Goal: Complete application form

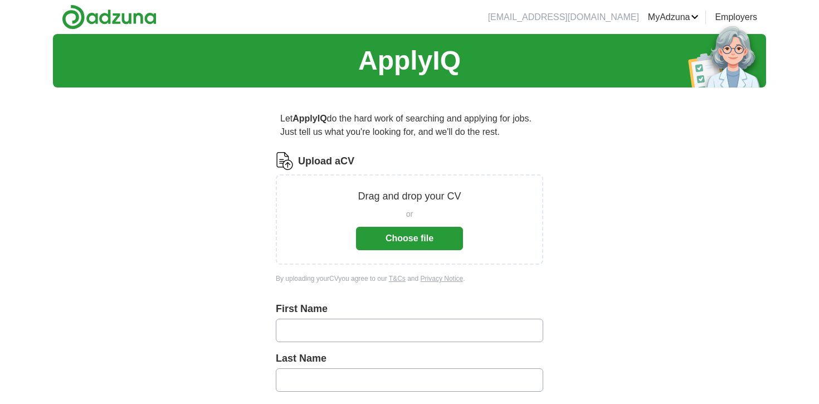
click at [431, 241] on button "Choose file" at bounding box center [409, 238] width 107 height 23
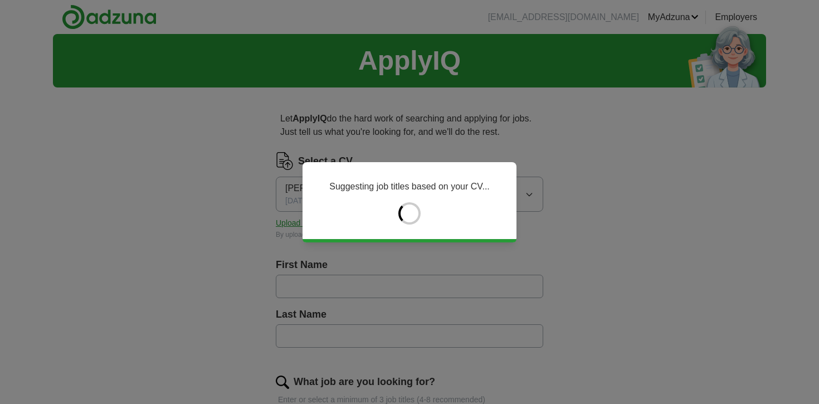
type input "******"
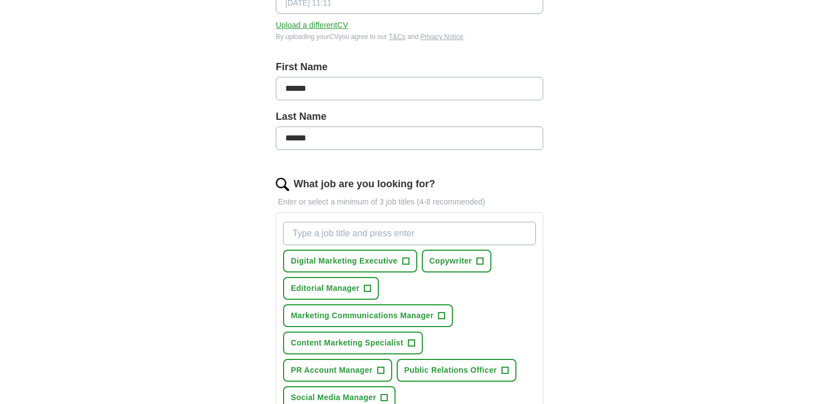
scroll to position [214, 0]
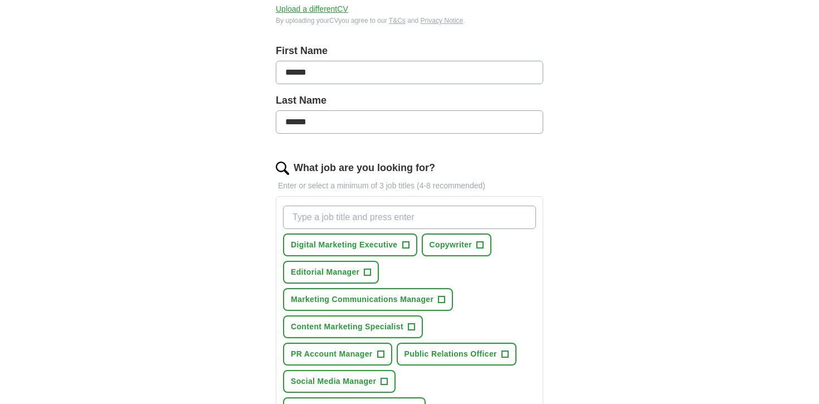
click at [434, 216] on input "What job are you looking for?" at bounding box center [409, 217] width 253 height 23
type input "PR account executive"
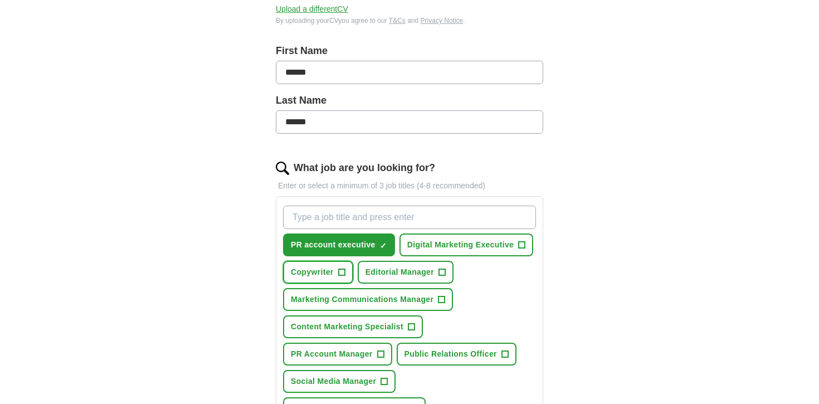
click at [324, 276] on span "Copywriter" at bounding box center [312, 272] width 43 height 12
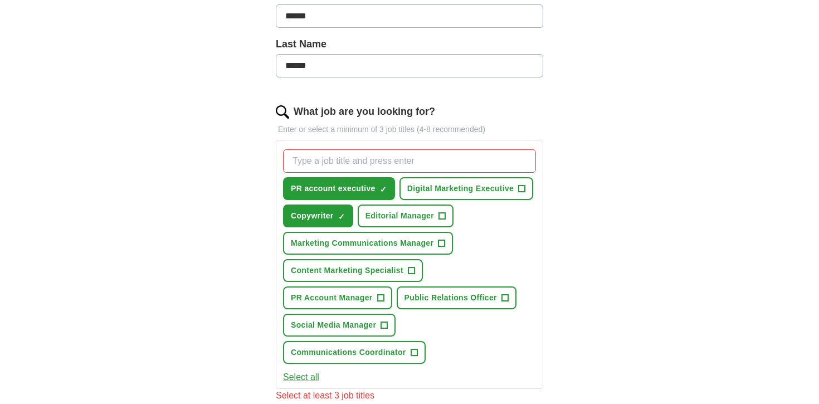
click at [352, 162] on input "What job are you looking for?" at bounding box center [409, 160] width 253 height 23
type input "Public relations"
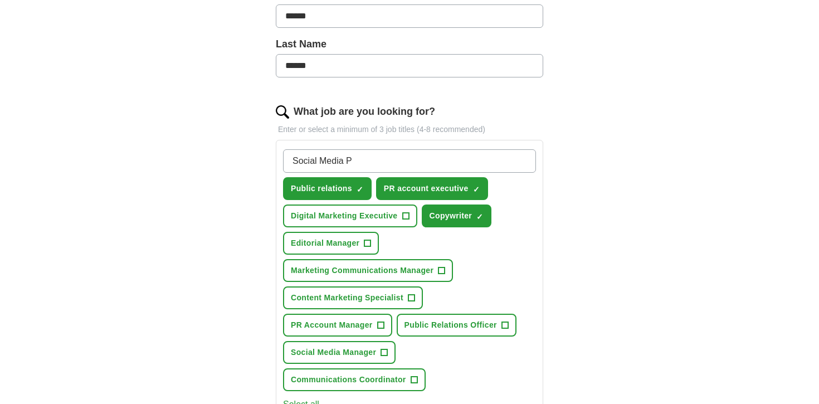
type input "Social Media PR"
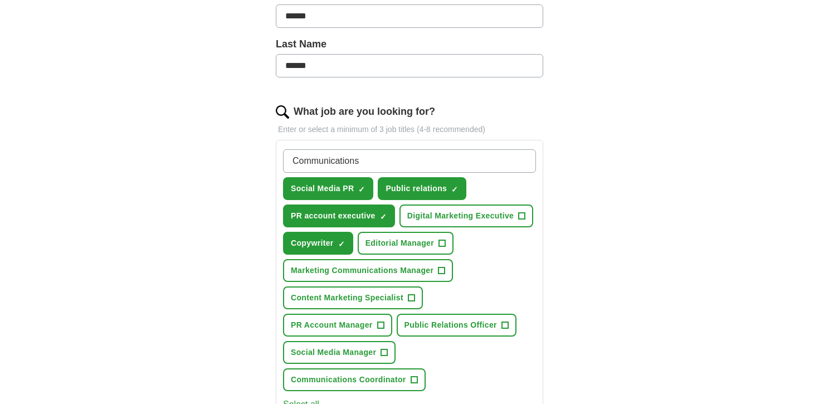
click at [293, 162] on input "Communications" at bounding box center [409, 160] width 253 height 23
type input "External Communications"
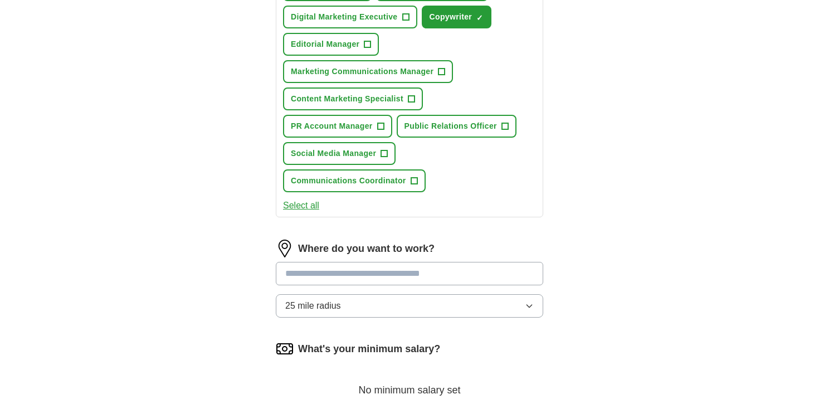
scroll to position [527, 0]
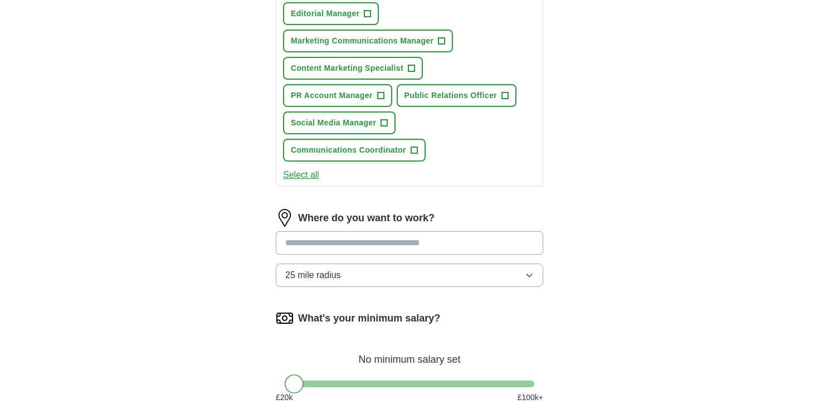
click at [343, 245] on input at bounding box center [409, 242] width 267 height 23
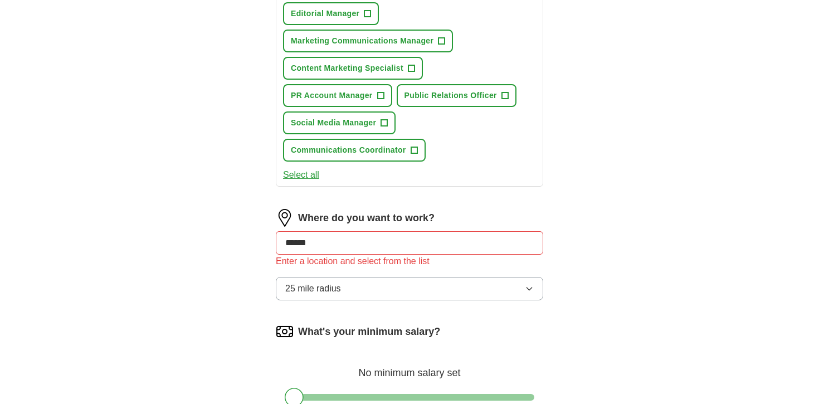
drag, startPoint x: 339, startPoint y: 246, endPoint x: 267, endPoint y: 246, distance: 71.9
click at [271, 246] on div "Let ApplyIQ do the hard work of searching and applying for jobs. Just tell us w…" at bounding box center [409, 73] width 357 height 1009
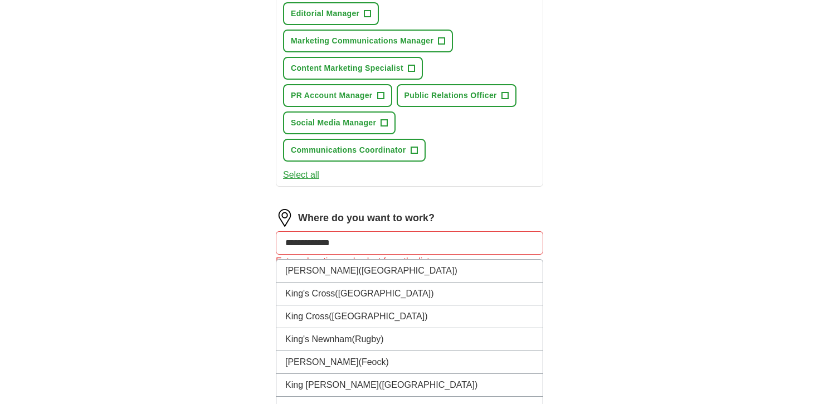
type input "**********"
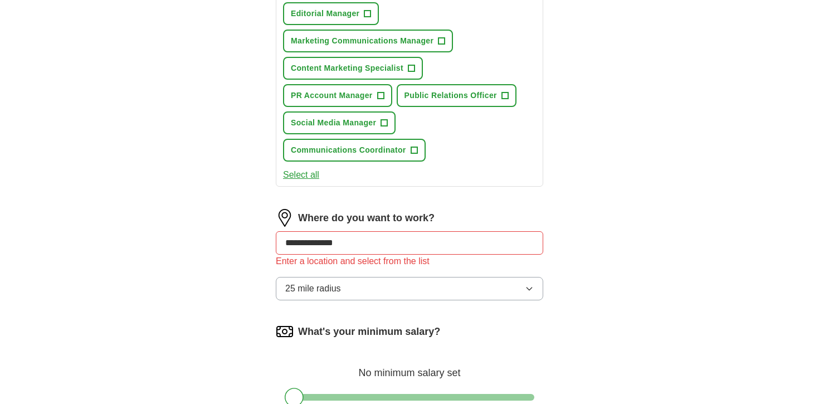
scroll to position [568, 0]
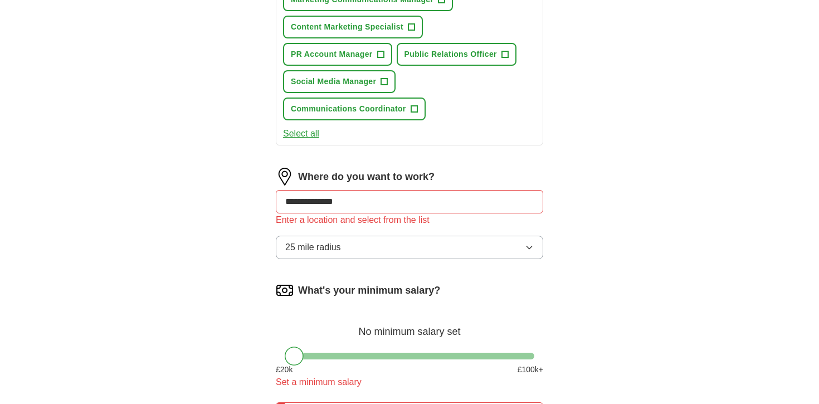
drag, startPoint x: 361, startPoint y: 205, endPoint x: 271, endPoint y: 205, distance: 89.7
click at [271, 205] on div "**********" at bounding box center [409, 32] width 357 height 1009
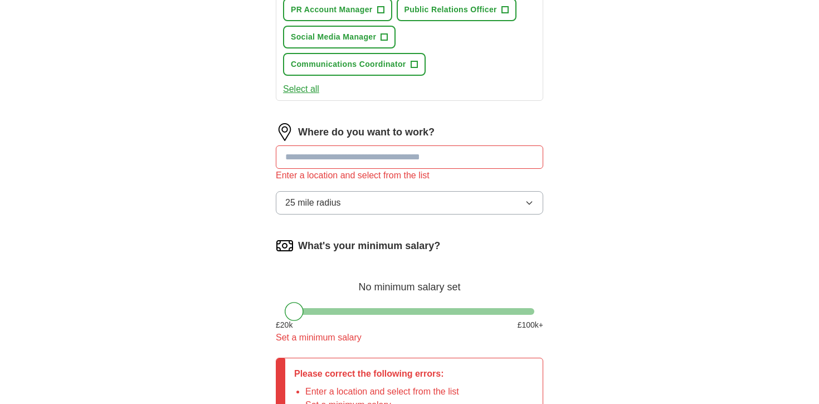
scroll to position [631, 0]
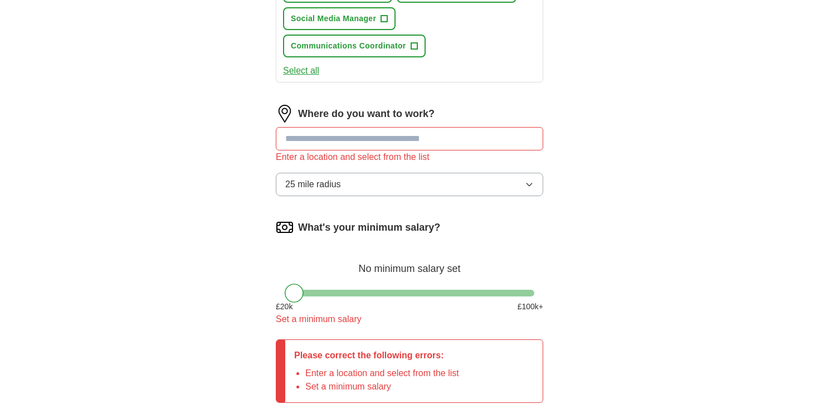
click at [344, 178] on button "25 mile radius" at bounding box center [409, 184] width 267 height 23
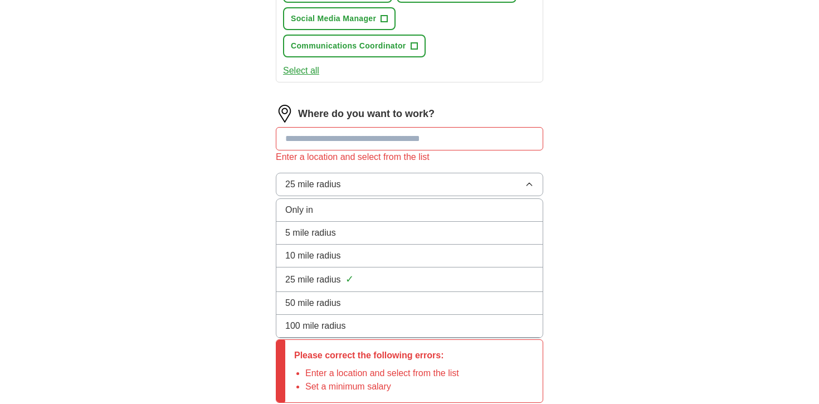
click at [342, 202] on li "Only in" at bounding box center [409, 210] width 266 height 23
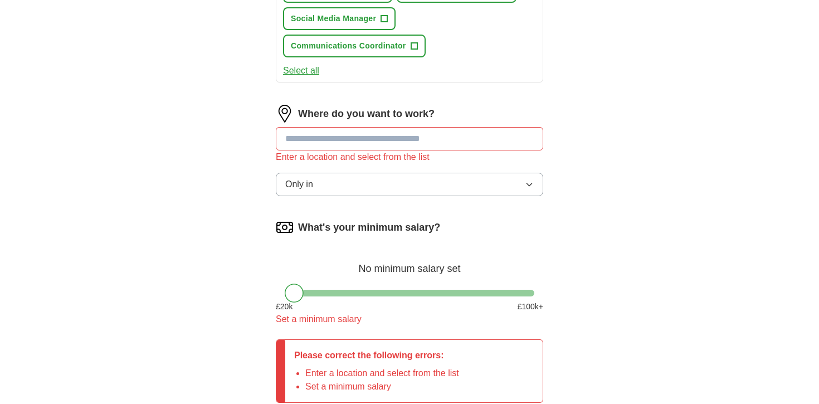
click at [335, 139] on input at bounding box center [409, 138] width 267 height 23
click at [354, 195] on button "Only in" at bounding box center [409, 184] width 267 height 23
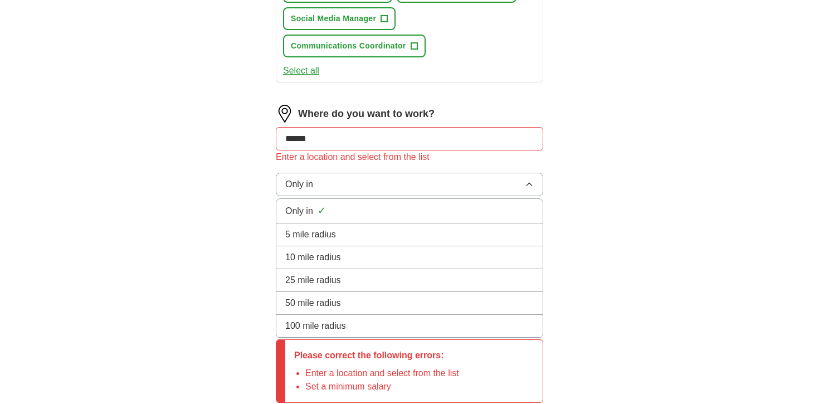
click at [347, 233] on div "5 mile radius" at bounding box center [409, 234] width 248 height 13
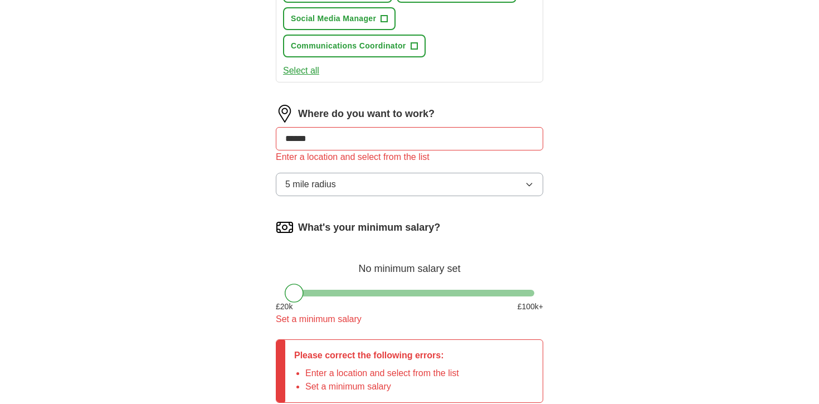
click at [313, 139] on input "******" at bounding box center [409, 138] width 267 height 23
drag, startPoint x: 320, startPoint y: 139, endPoint x: 270, endPoint y: 139, distance: 49.6
click at [289, 139] on input "******" at bounding box center [409, 138] width 267 height 23
type input "*"
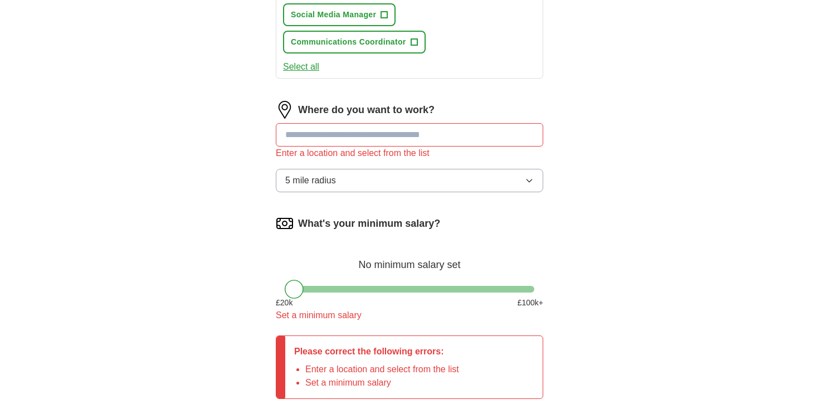
scroll to position [637, 0]
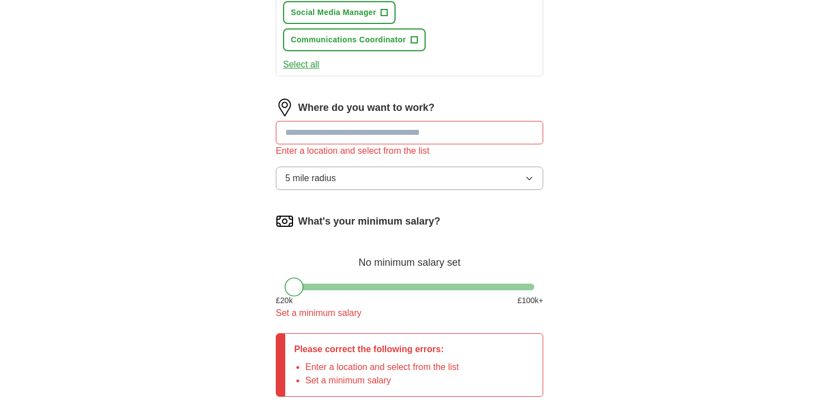
click at [508, 170] on button "5 mile radius" at bounding box center [409, 178] width 267 height 23
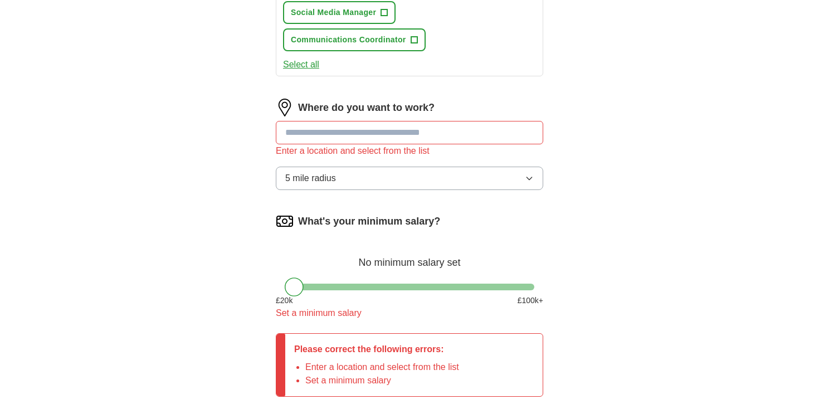
click at [466, 139] on input at bounding box center [409, 132] width 267 height 23
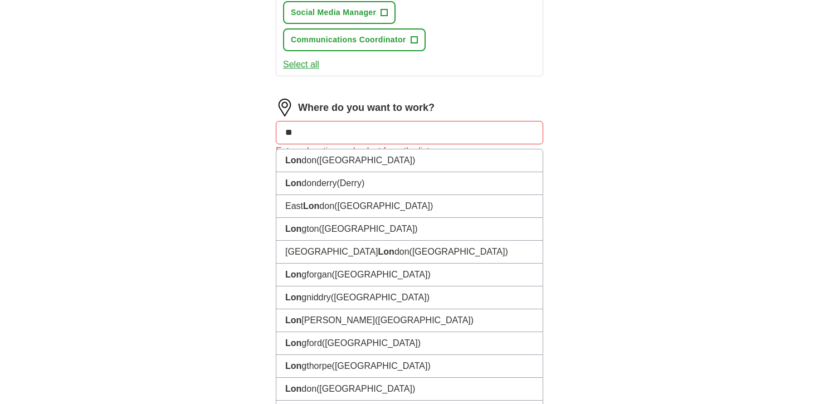
type input "*"
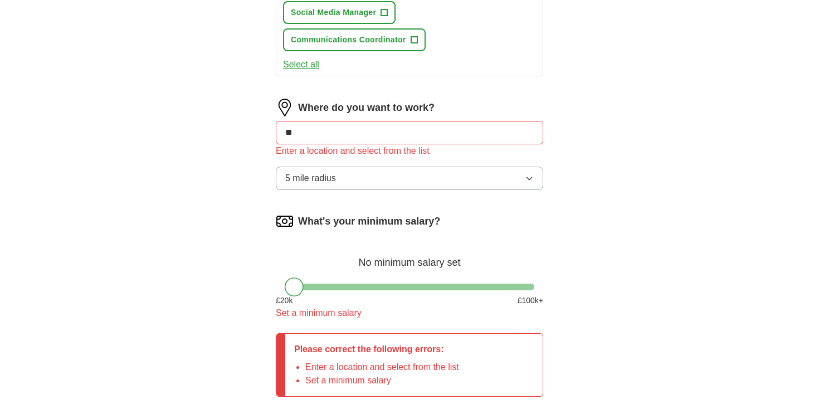
type input "*"
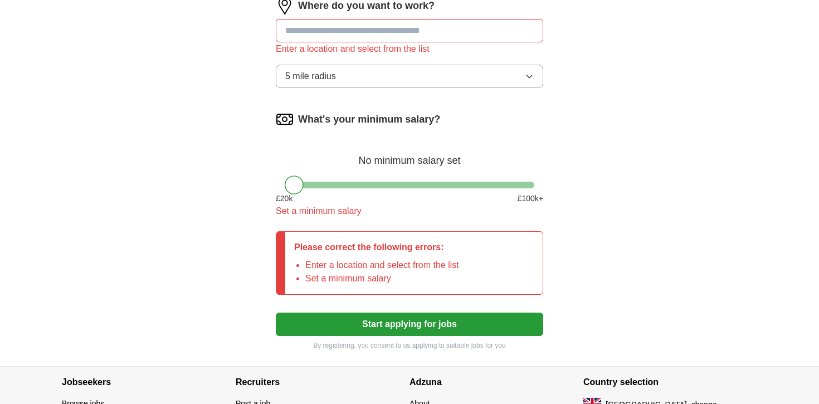
scroll to position [826, 0]
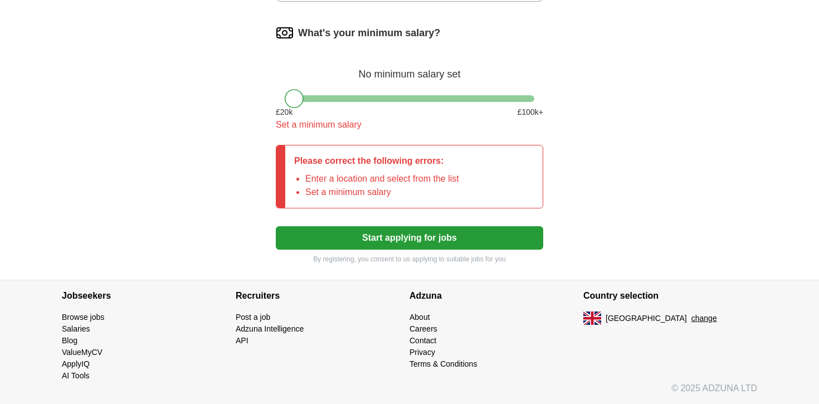
click at [691, 319] on button "change" at bounding box center [704, 319] width 26 height 12
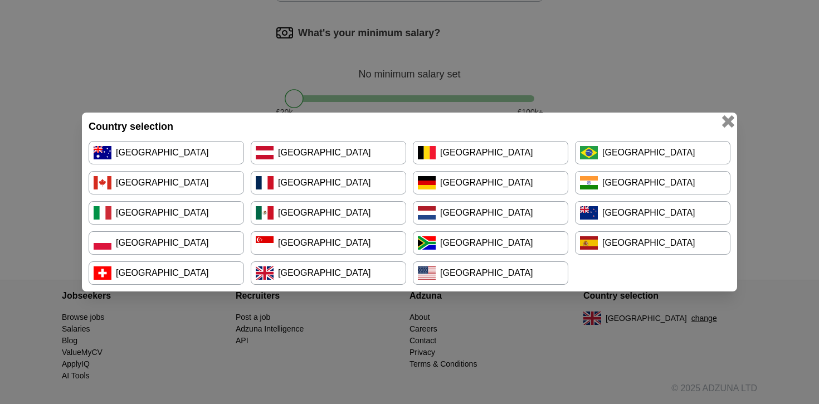
click at [731, 122] on button "button" at bounding box center [728, 121] width 12 height 12
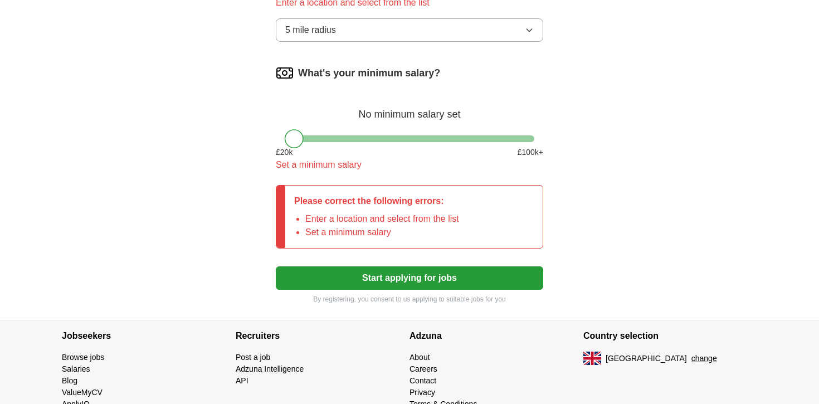
scroll to position [719, 0]
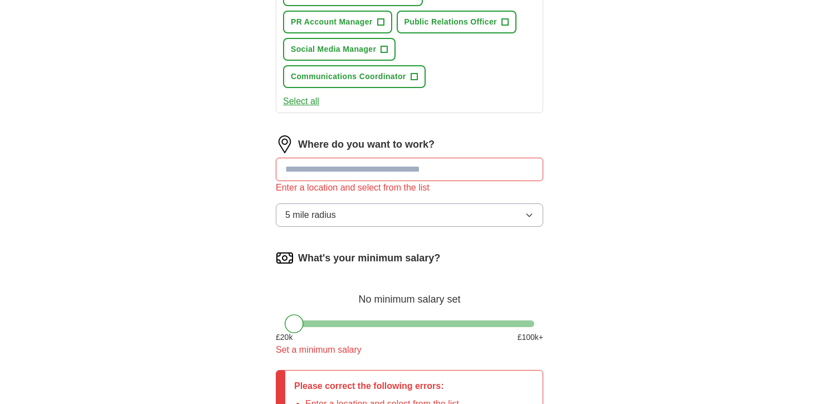
click at [586, 145] on div "Let ApplyIQ do the hard work of searching and applying for jobs. Just tell us w…" at bounding box center [409, 0] width 357 height 1009
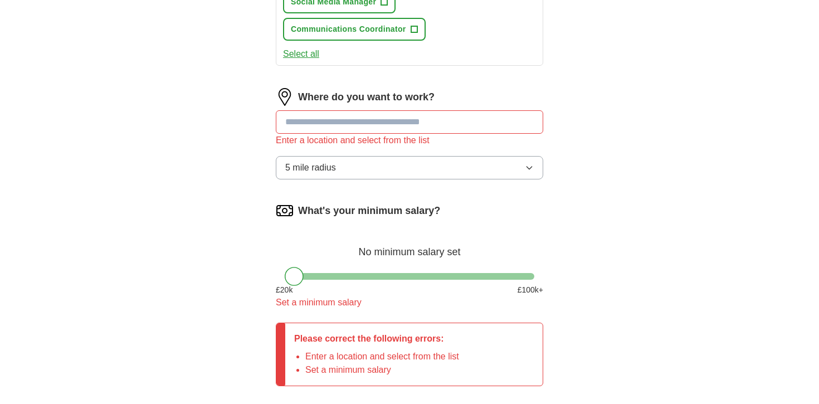
scroll to position [624, 0]
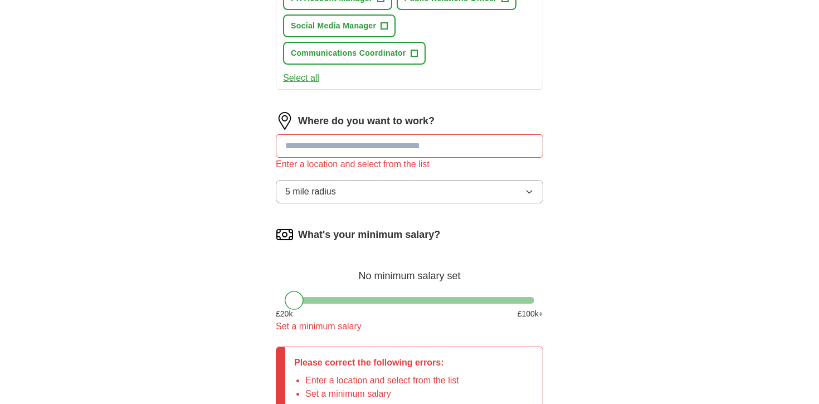
click at [460, 144] on input at bounding box center [409, 145] width 267 height 23
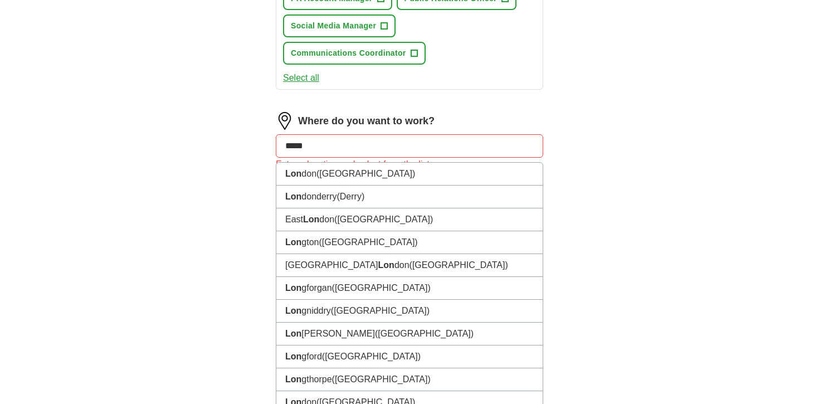
type input "******"
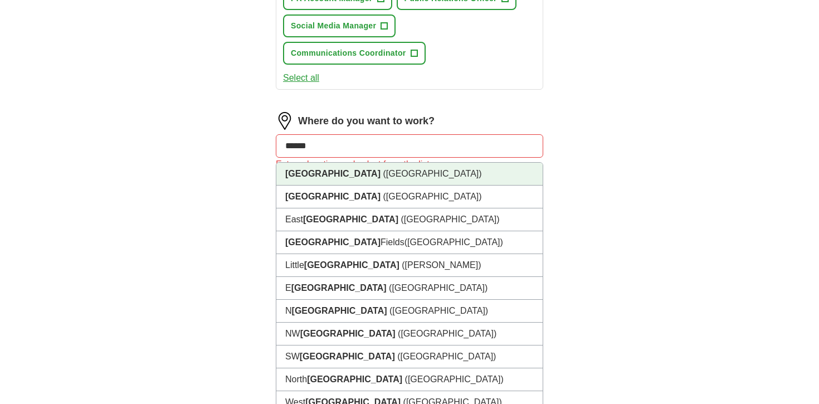
click at [387, 172] on li "[GEOGRAPHIC_DATA] ([GEOGRAPHIC_DATA])" at bounding box center [409, 174] width 266 height 23
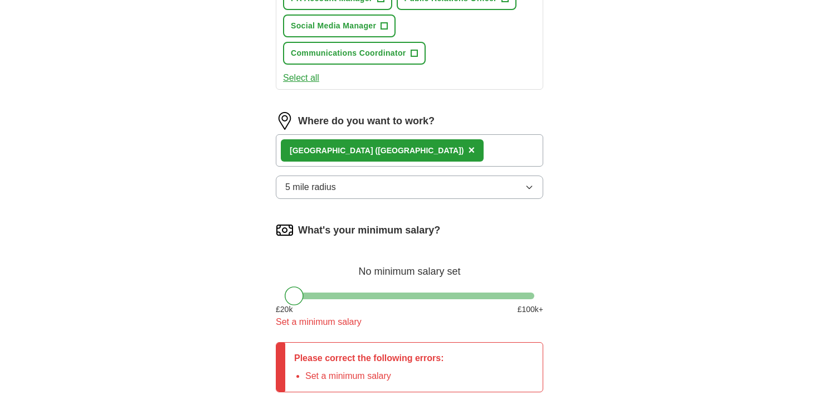
click at [359, 186] on button "5 mile radius" at bounding box center [409, 187] width 267 height 23
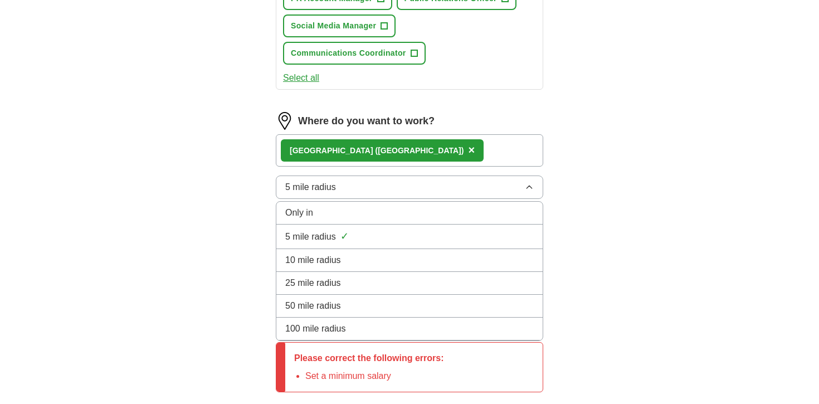
click at [334, 330] on span "100 mile radius" at bounding box center [315, 328] width 61 height 13
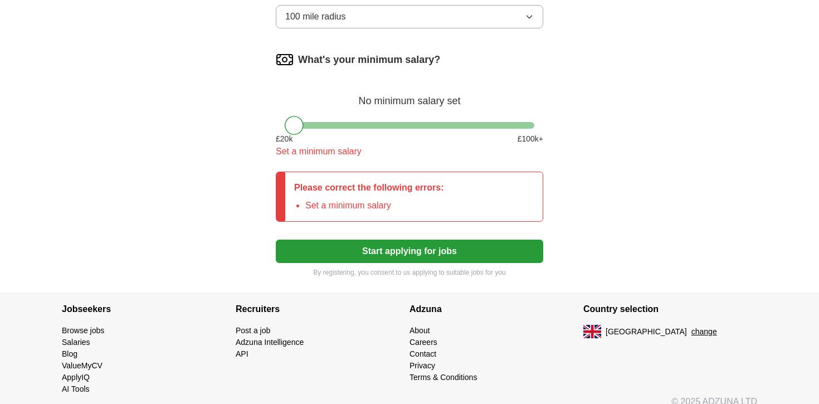
scroll to position [796, 0]
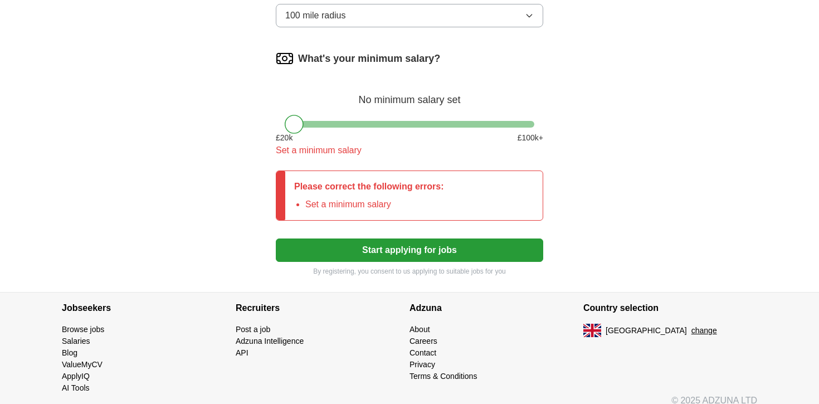
click at [448, 250] on button "Start applying for jobs" at bounding box center [409, 249] width 267 height 23
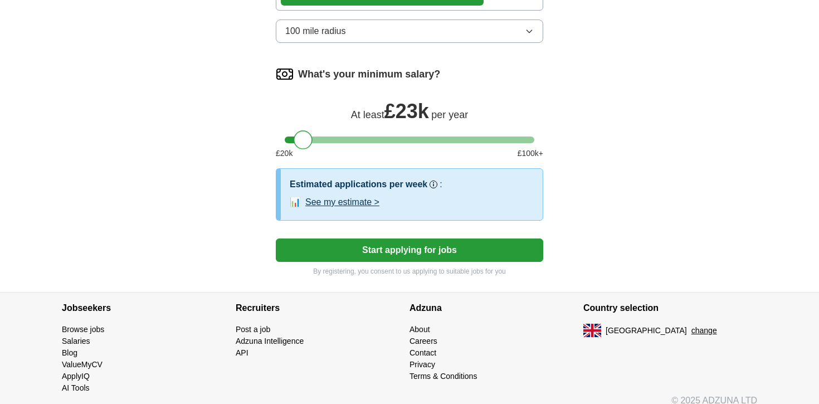
scroll to position [792, 0]
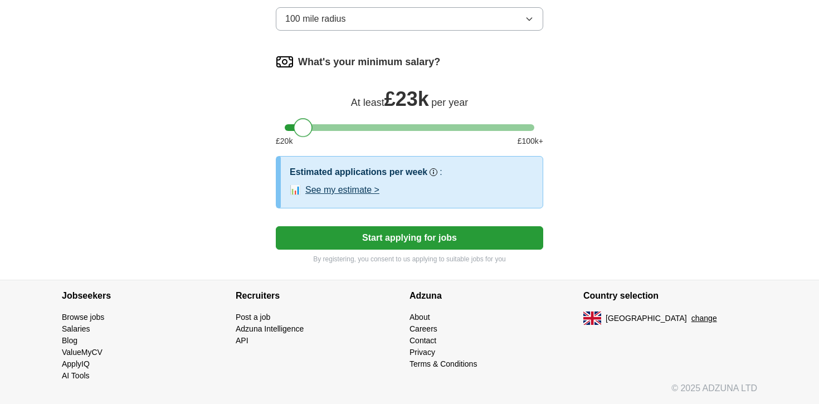
drag, startPoint x: 297, startPoint y: 123, endPoint x: 305, endPoint y: 123, distance: 7.8
click at [305, 123] on div at bounding box center [303, 127] width 19 height 19
drag, startPoint x: 305, startPoint y: 125, endPoint x: 295, endPoint y: 126, distance: 10.1
click at [295, 126] on div at bounding box center [294, 127] width 19 height 19
click at [408, 247] on button "Start applying for jobs" at bounding box center [409, 237] width 267 height 23
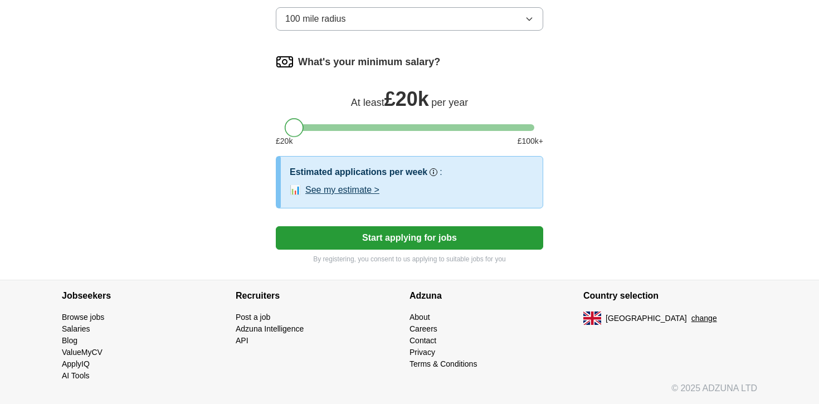
scroll to position [740, 0]
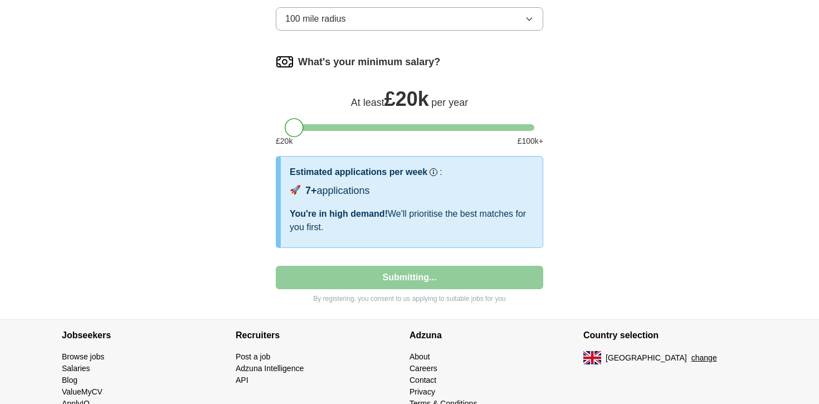
select select "**"
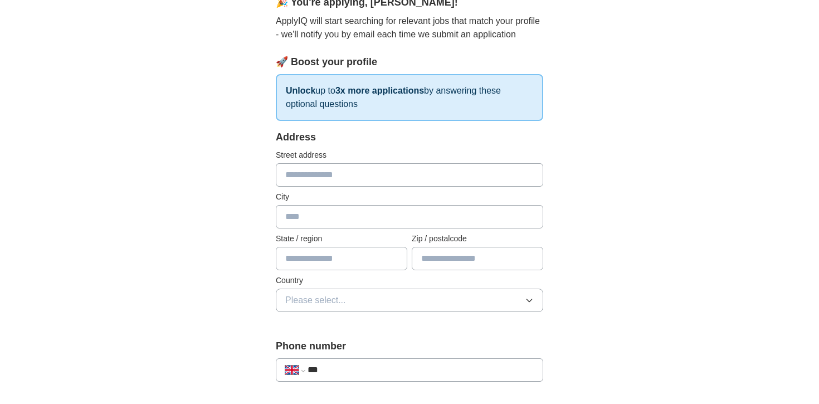
scroll to position [114, 0]
click at [430, 184] on input "text" at bounding box center [409, 173] width 267 height 23
type input "**********"
type input "******"
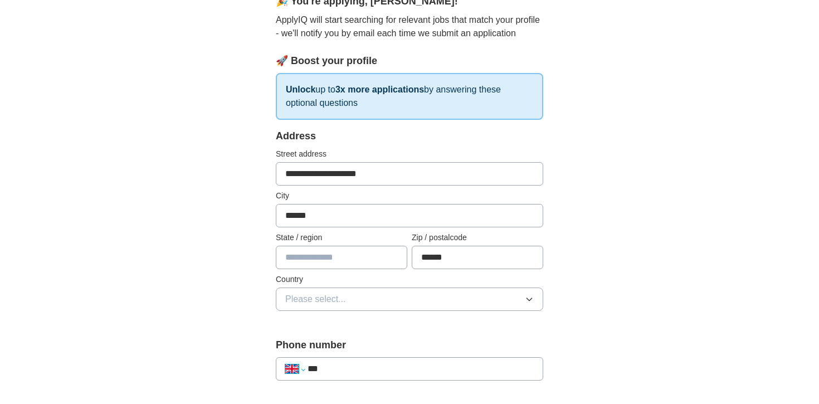
select select "**"
type input "****"
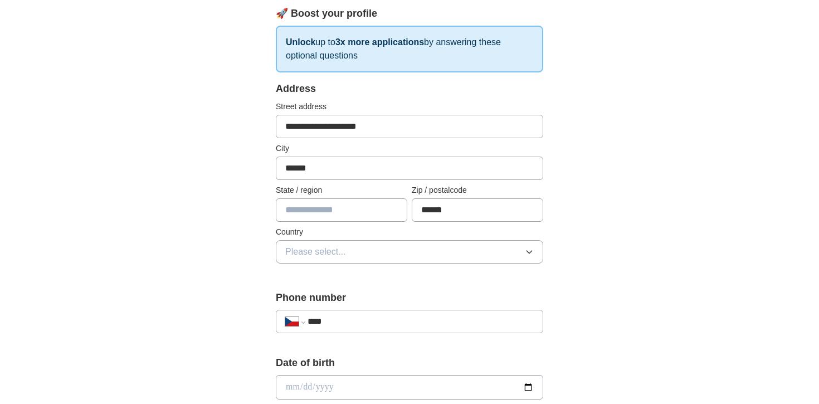
scroll to position [167, 0]
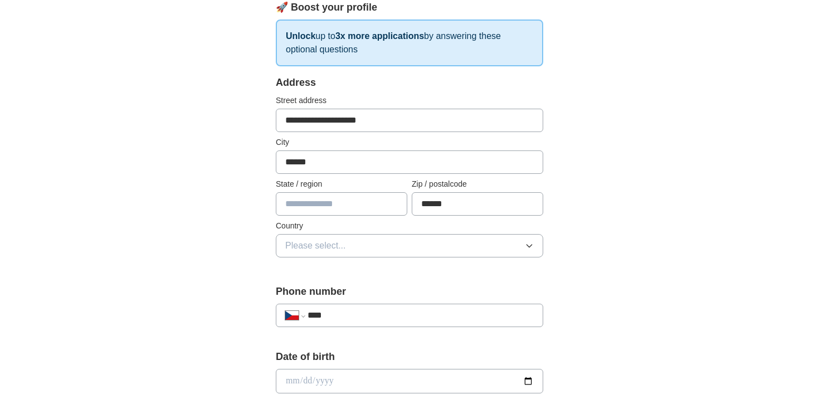
click at [347, 205] on input "text" at bounding box center [341, 203] width 131 height 23
click at [241, 230] on div "**********" at bounding box center [409, 405] width 357 height 953
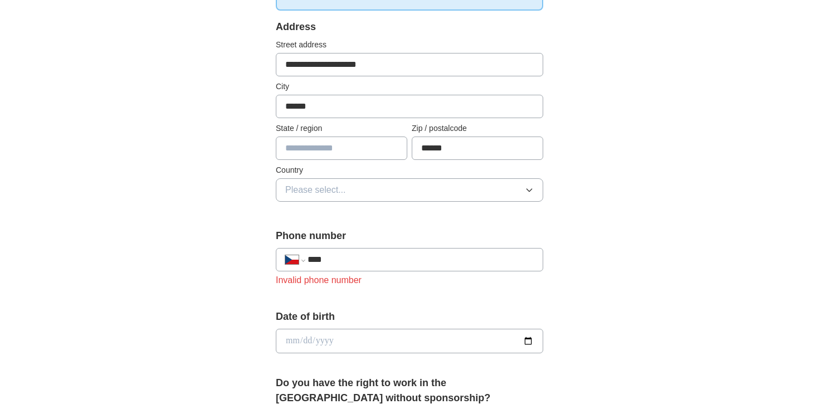
scroll to position [225, 0]
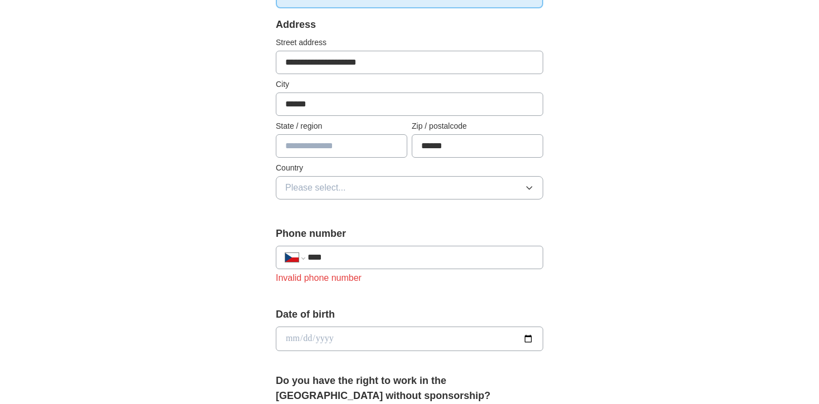
click at [321, 192] on span "Please select..." at bounding box center [315, 187] width 61 height 13
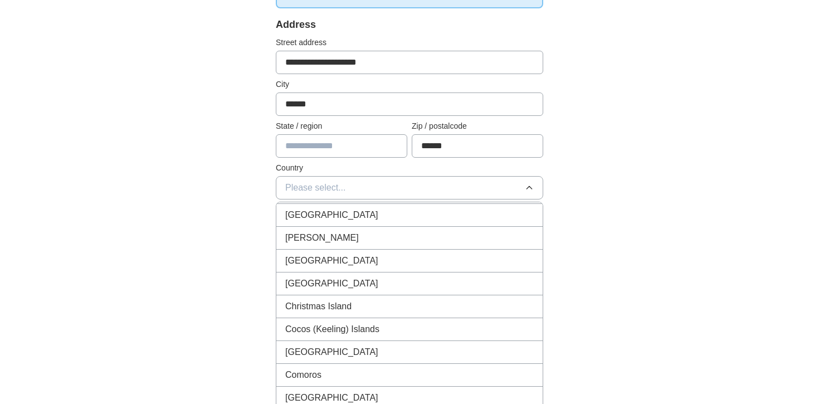
scroll to position [981, 0]
click at [321, 188] on span "Please select..." at bounding box center [315, 187] width 61 height 13
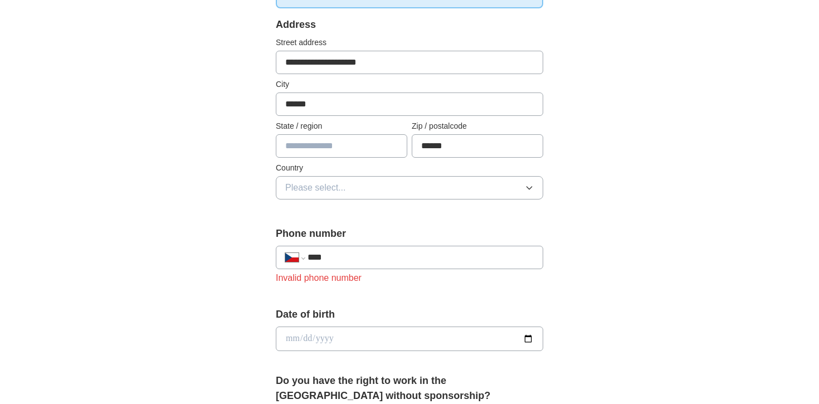
click at [321, 188] on span "Please select..." at bounding box center [315, 187] width 61 height 13
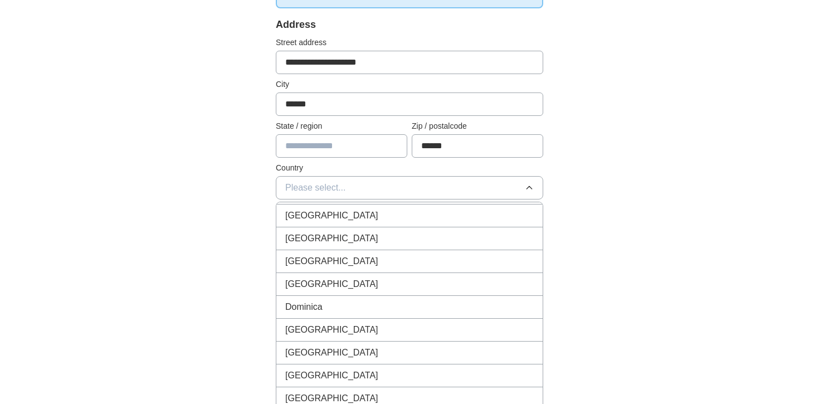
scroll to position [1283, 0]
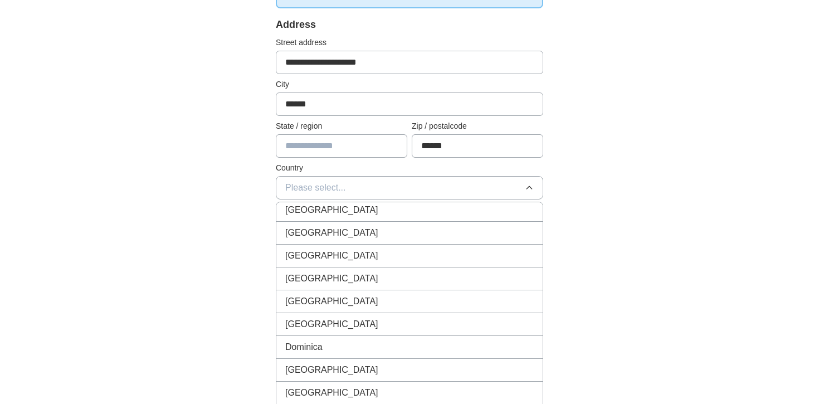
click at [335, 271] on li "[GEOGRAPHIC_DATA]" at bounding box center [409, 278] width 266 height 23
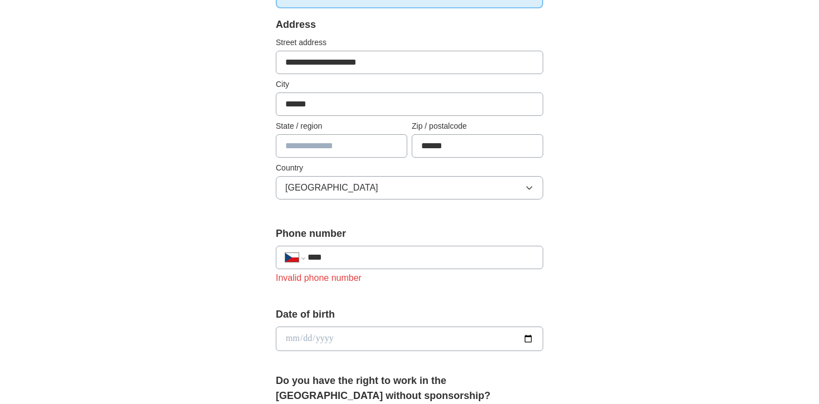
click at [348, 259] on input "****" at bounding box center [421, 257] width 226 height 13
type input "**********"
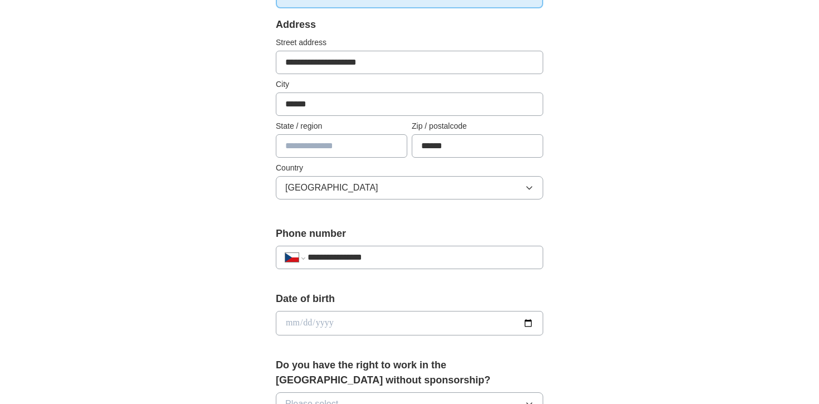
scroll to position [351, 0]
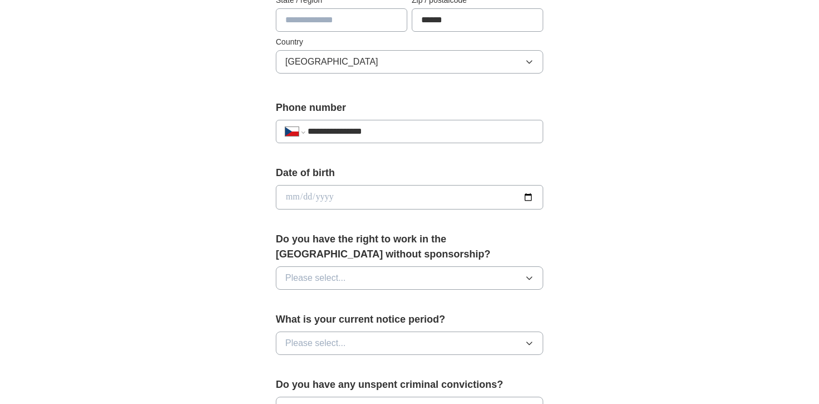
click at [347, 191] on input "date" at bounding box center [409, 197] width 267 height 25
type input "**********"
click at [375, 281] on button "Please select..." at bounding box center [409, 277] width 267 height 23
click at [371, 304] on div "Yes" at bounding box center [409, 303] width 248 height 13
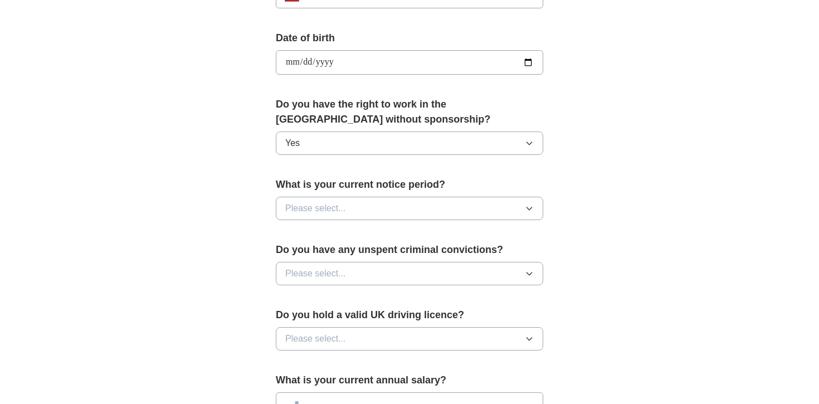
scroll to position [488, 0]
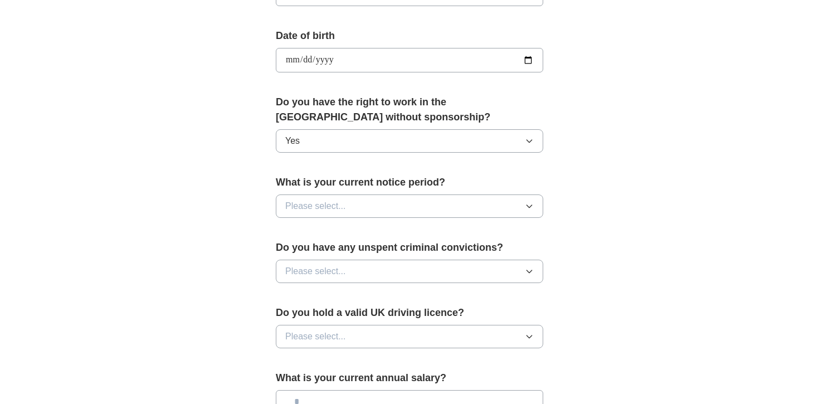
click at [388, 209] on button "Please select..." at bounding box center [409, 205] width 267 height 23
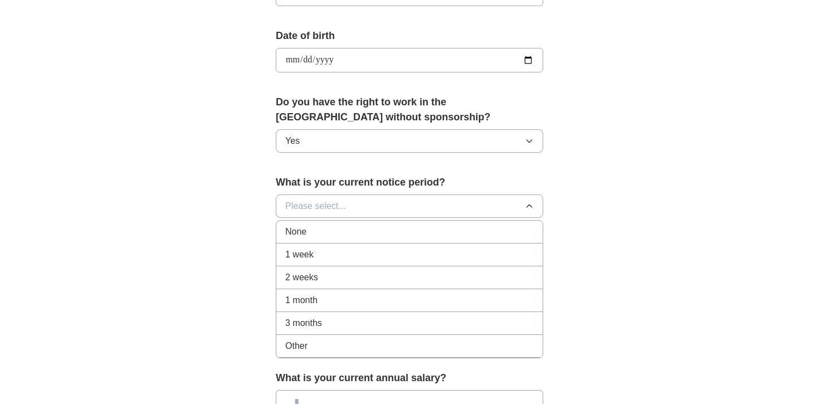
click at [383, 230] on div "None" at bounding box center [409, 231] width 248 height 13
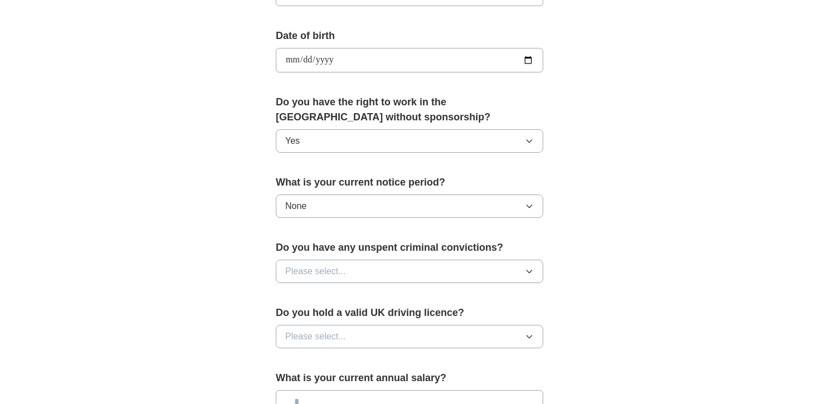
click at [391, 281] on button "Please select..." at bounding box center [409, 271] width 267 height 23
click at [377, 327] on li "No" at bounding box center [409, 320] width 266 height 23
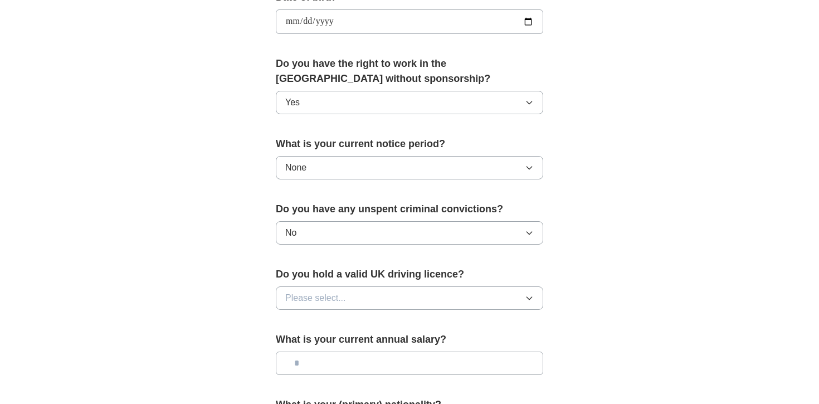
scroll to position [535, 0]
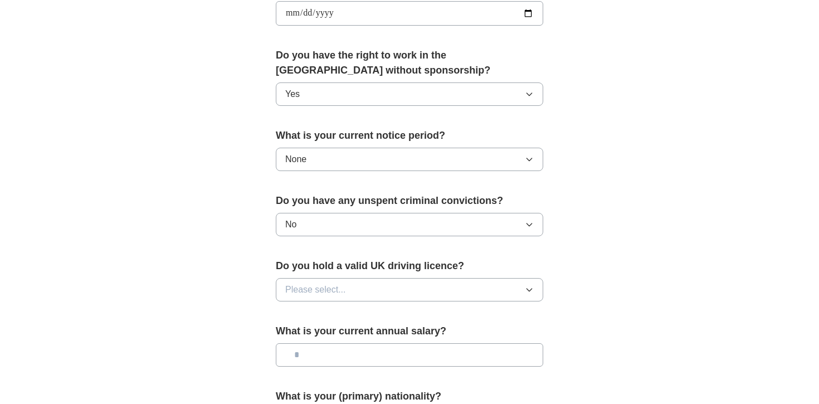
click at [383, 300] on button "Please select..." at bounding box center [409, 289] width 267 height 23
click at [378, 343] on div "No" at bounding box center [409, 338] width 248 height 13
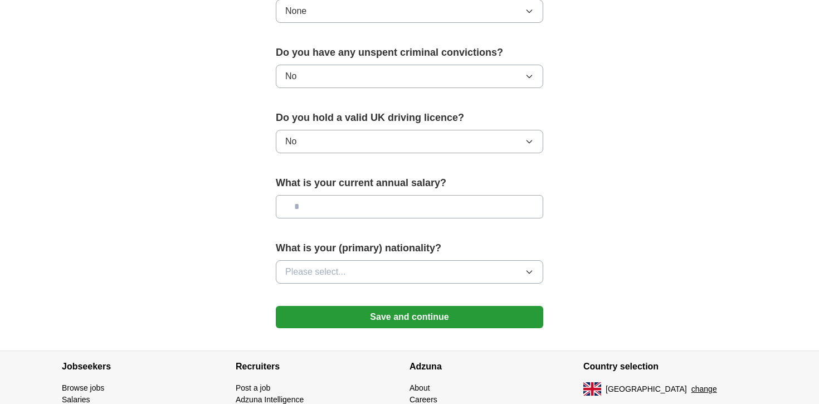
scroll to position [691, 0]
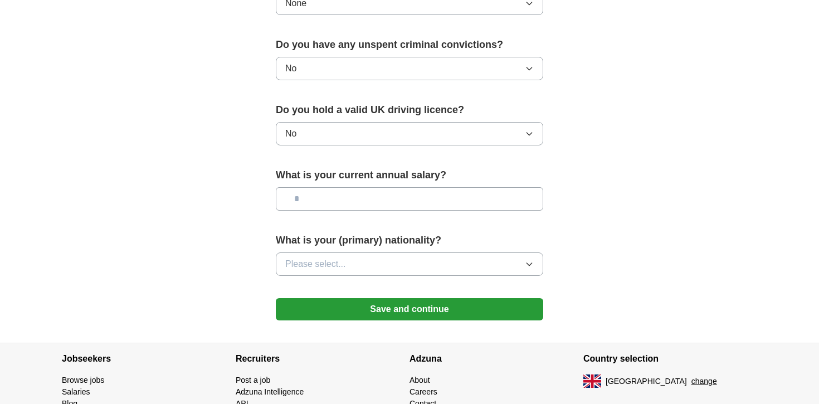
click at [371, 201] on input "text" at bounding box center [409, 198] width 267 height 23
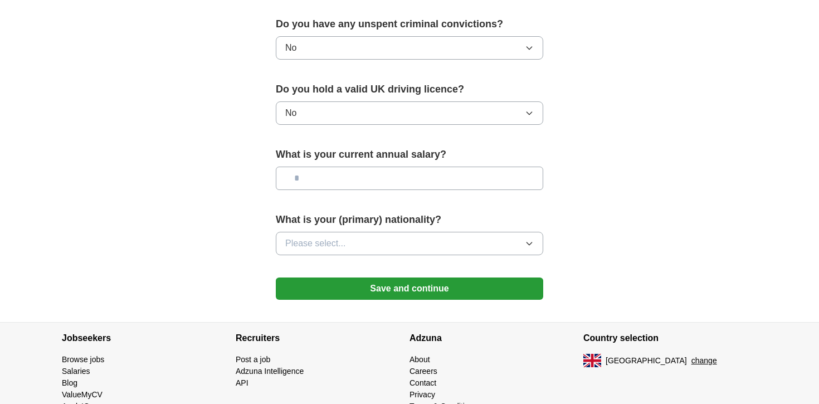
scroll to position [713, 0]
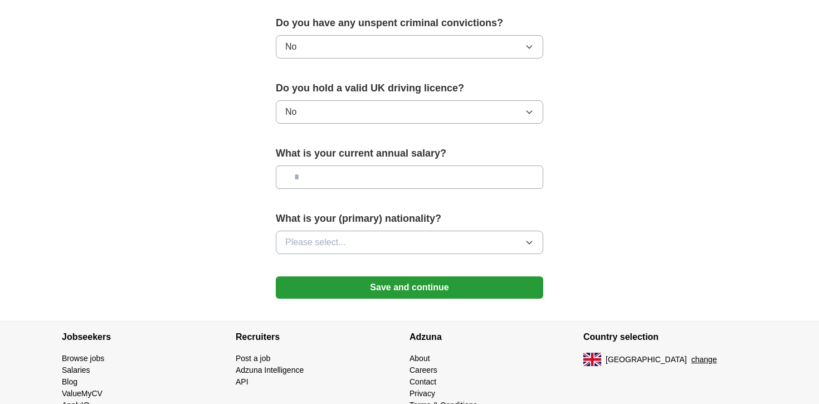
click at [374, 242] on button "Please select..." at bounding box center [409, 242] width 267 height 23
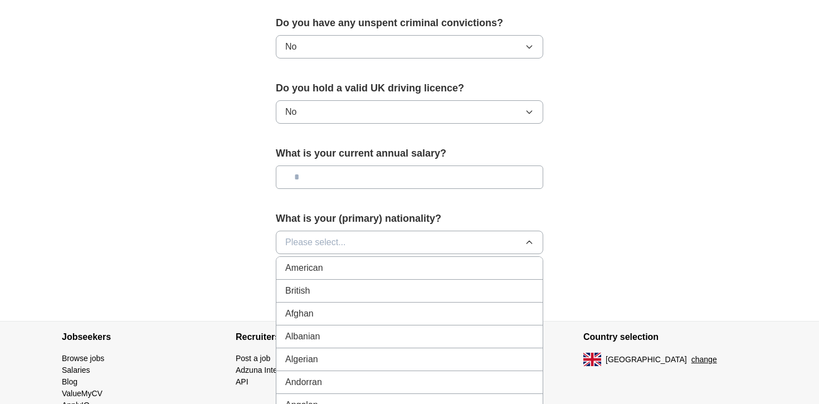
click at [362, 292] on div "British" at bounding box center [409, 290] width 248 height 13
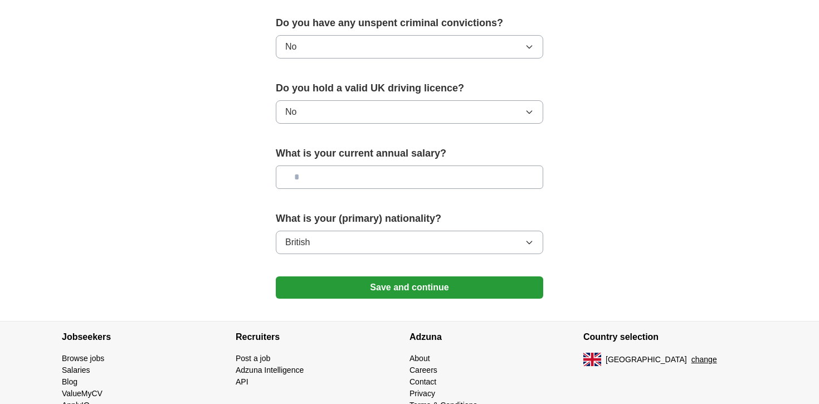
click at [392, 278] on button "Save and continue" at bounding box center [409, 287] width 267 height 22
